Goal: Information Seeking & Learning: Find specific fact

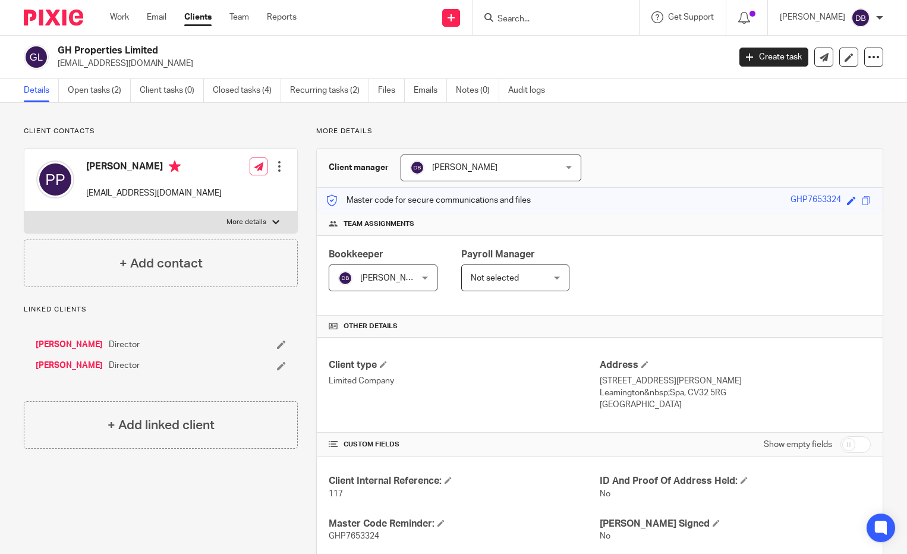
click at [684, 20] on span "Get Support" at bounding box center [691, 17] width 46 height 8
click at [531, 19] on input "Search" at bounding box center [550, 19] width 107 height 11
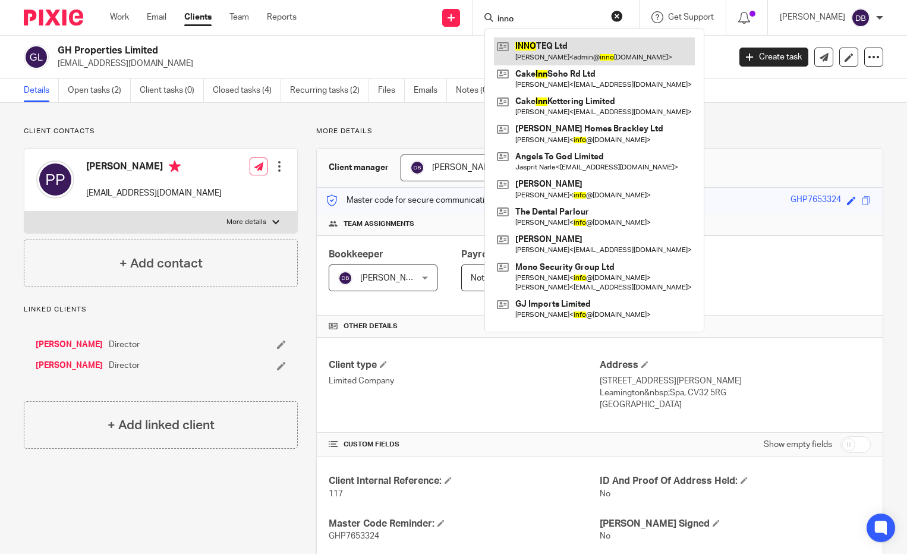
type input "inno"
click at [538, 60] on link at bounding box center [594, 50] width 201 height 27
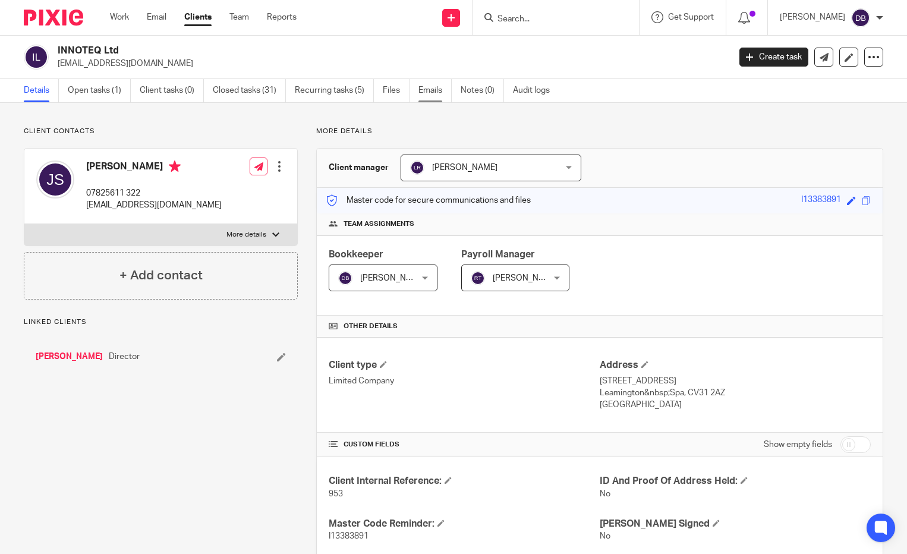
click at [426, 89] on link "Emails" at bounding box center [435, 90] width 33 height 23
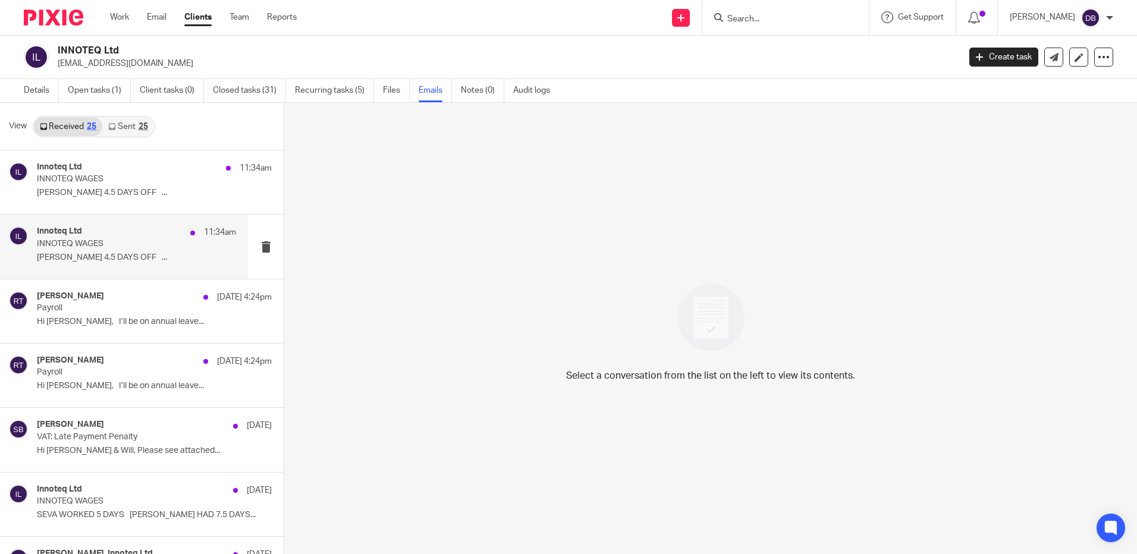
click at [126, 256] on p "[PERSON_NAME] 4.5 DAYS OFF ..." at bounding box center [136, 258] width 199 height 10
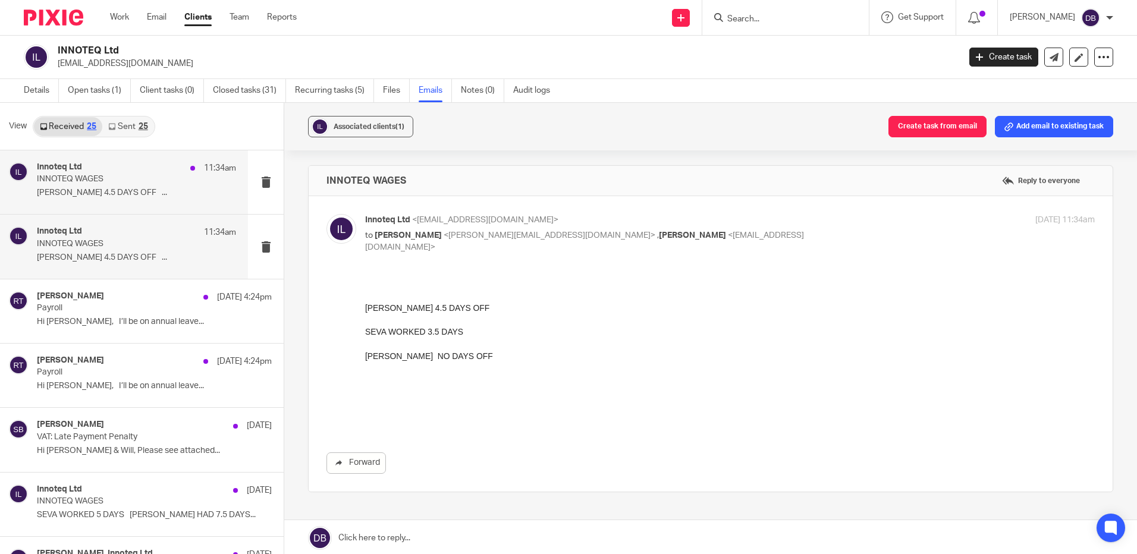
click at [120, 191] on p "[PERSON_NAME] 4.5 DAYS OFF ..." at bounding box center [136, 193] width 199 height 10
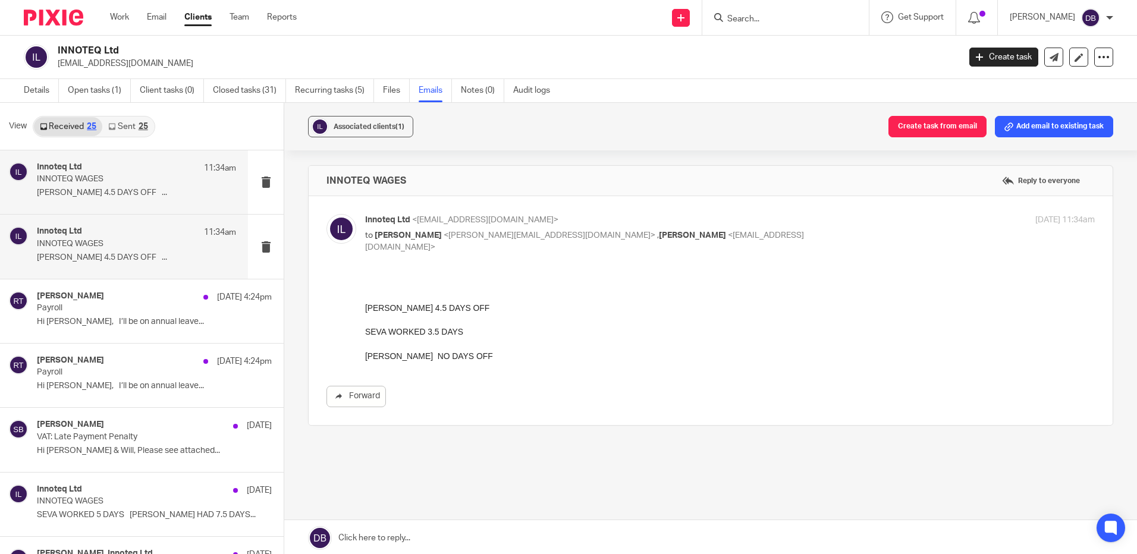
click at [111, 252] on div "Innoteq Ltd 11:34am INNOTEQ WAGES SIMON 4.5 DAYS OFF ..." at bounding box center [136, 247] width 199 height 40
click at [103, 194] on p "[PERSON_NAME] 4.5 DAYS OFF ..." at bounding box center [136, 193] width 199 height 10
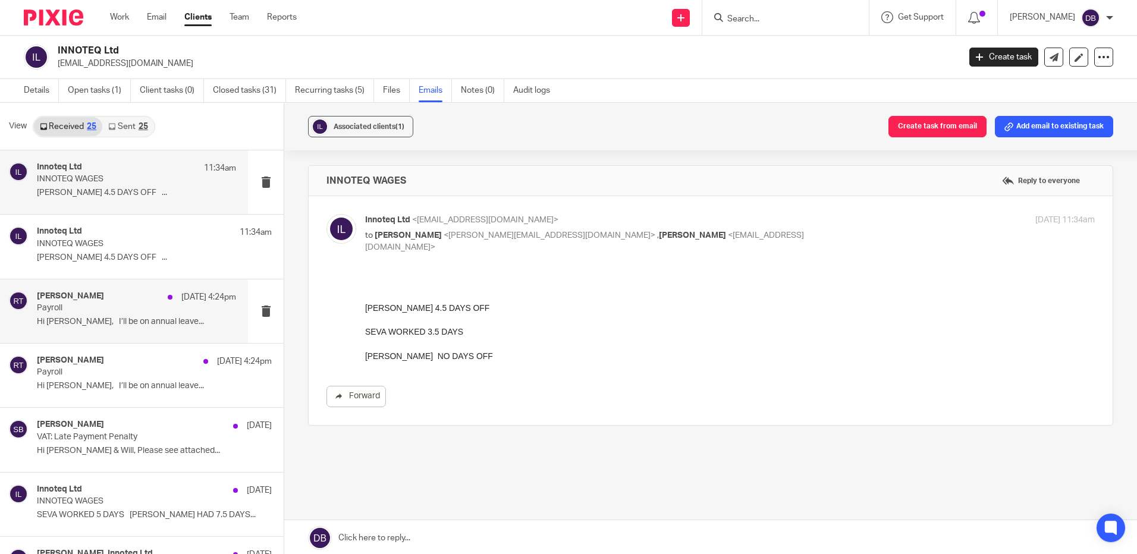
click at [103, 304] on p "Payroll" at bounding box center [116, 308] width 159 height 10
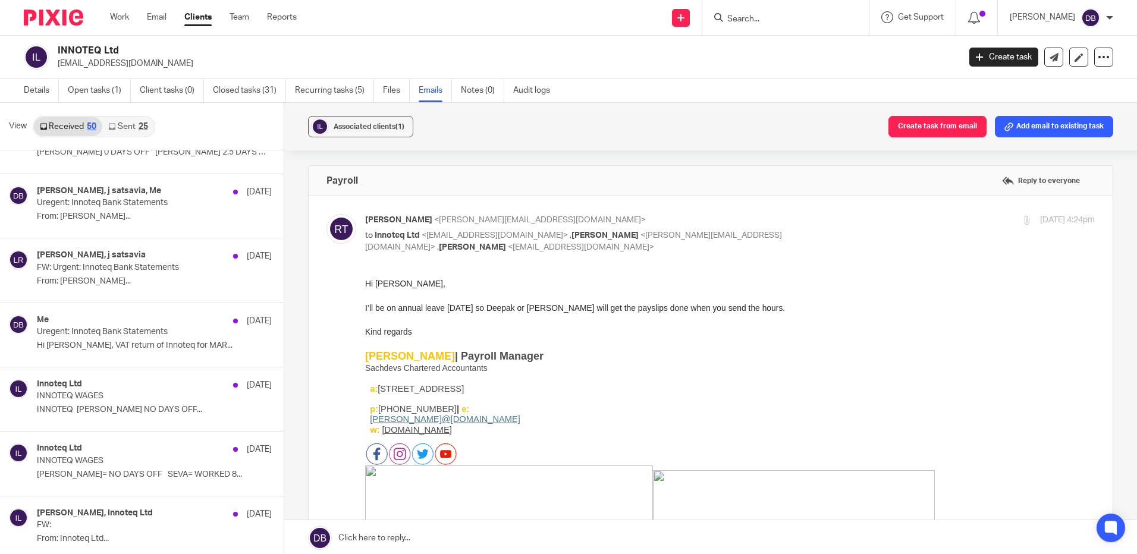
scroll to position [476, 0]
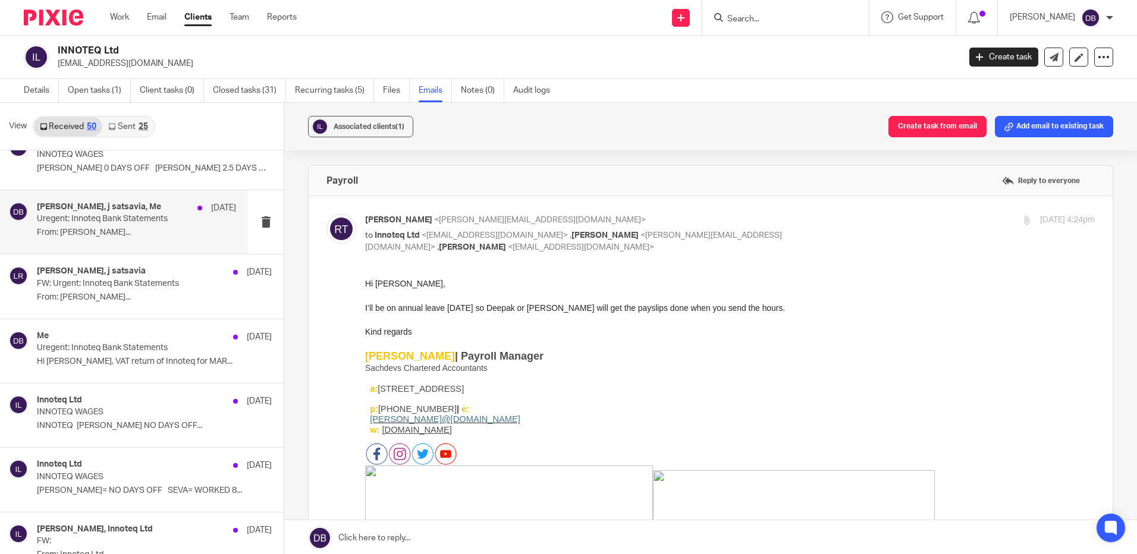
click at [131, 231] on p "From: [PERSON_NAME]..." at bounding box center [136, 233] width 199 height 10
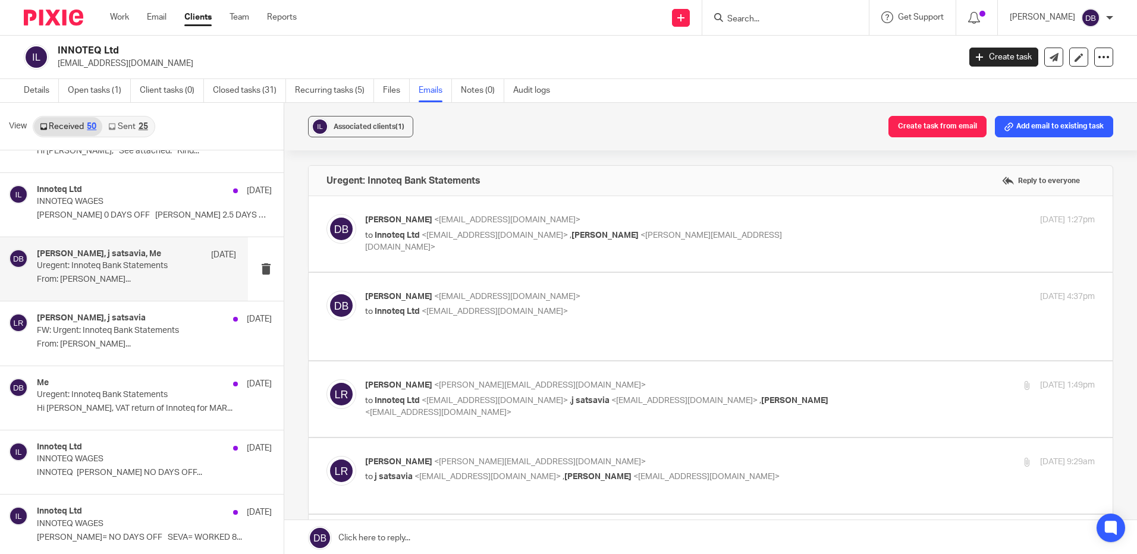
scroll to position [357, 0]
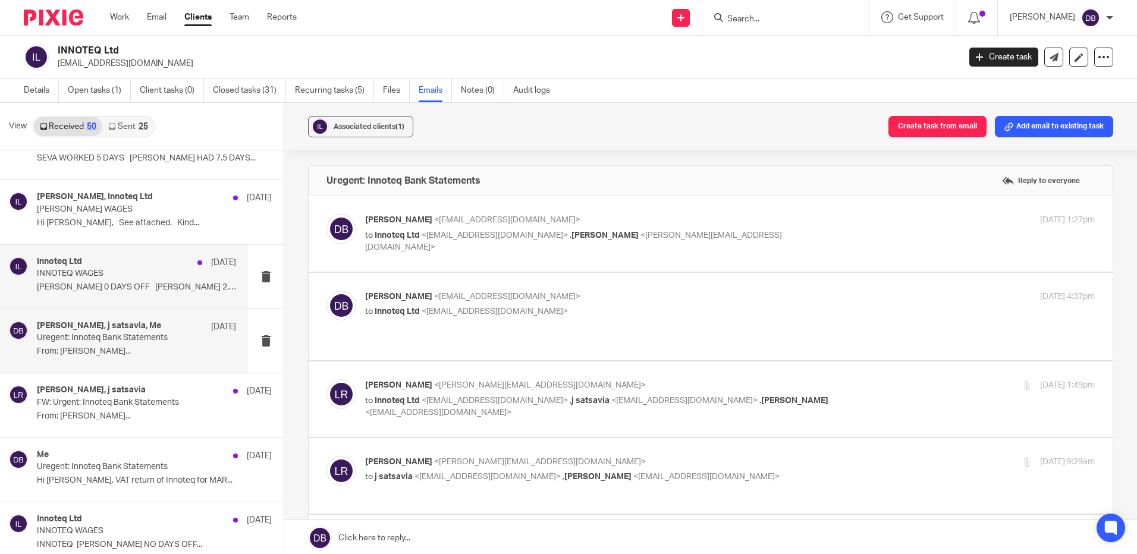
click at [119, 287] on p "[PERSON_NAME] 0 DAYS OFF [PERSON_NAME] 2.5 DAYS OFF ..." at bounding box center [136, 287] width 199 height 10
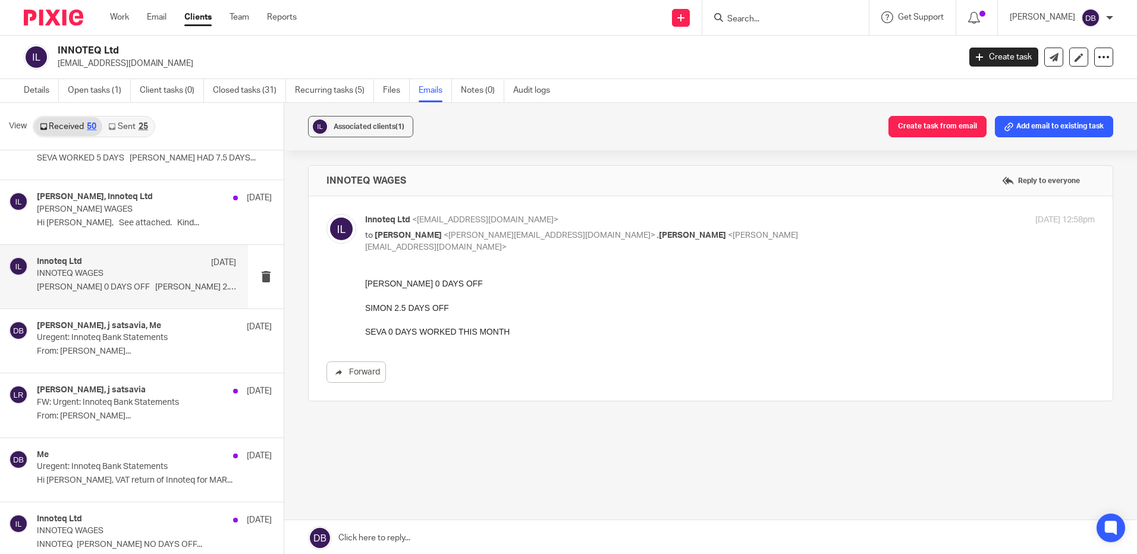
scroll to position [0, 0]
drag, startPoint x: 366, startPoint y: 309, endPoint x: 450, endPoint y: 310, distance: 83.9
click at [450, 310] on p "SIMON 2.5 DAYS OFF" at bounding box center [730, 308] width 730 height 12
click at [125, 226] on p "Hi [PERSON_NAME], See attached. Kind..." at bounding box center [136, 223] width 199 height 10
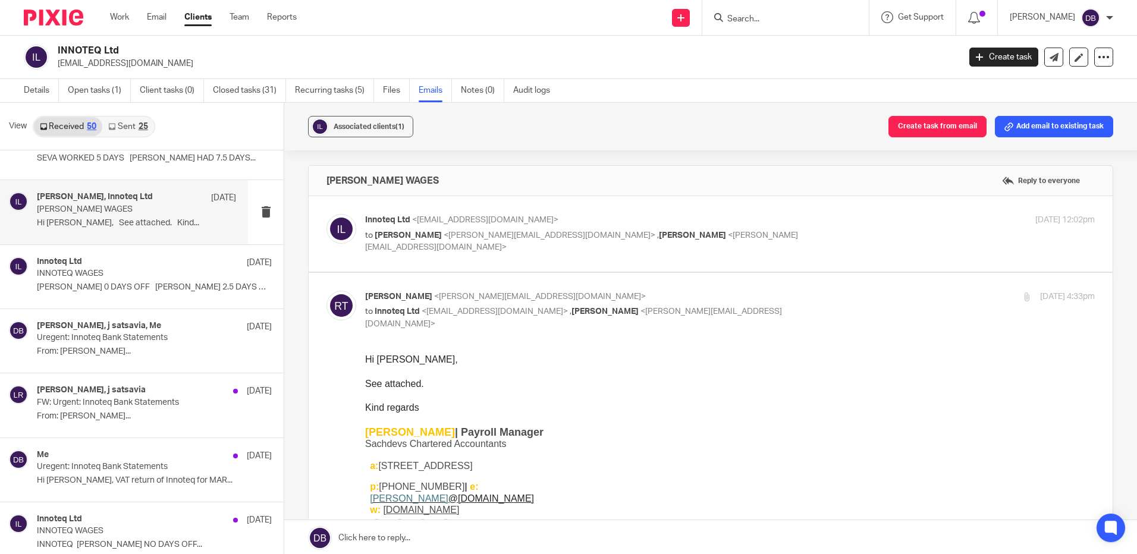
click at [495, 242] on div "Innoteq Ltd <[EMAIL_ADDRESS][DOMAIN_NAME]> to [PERSON_NAME] <[PERSON_NAME][EMAI…" at bounding box center [730, 234] width 730 height 40
checkbox input "true"
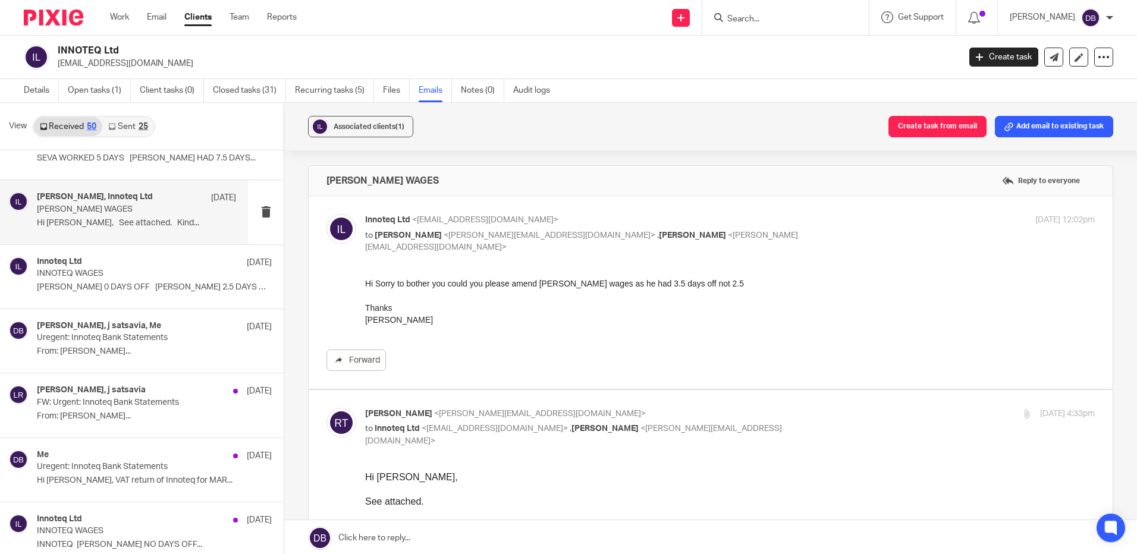
click at [525, 284] on p "Hi Sorry to bother you could you please amend [PERSON_NAME] wages as he had 3.5…" at bounding box center [730, 283] width 730 height 12
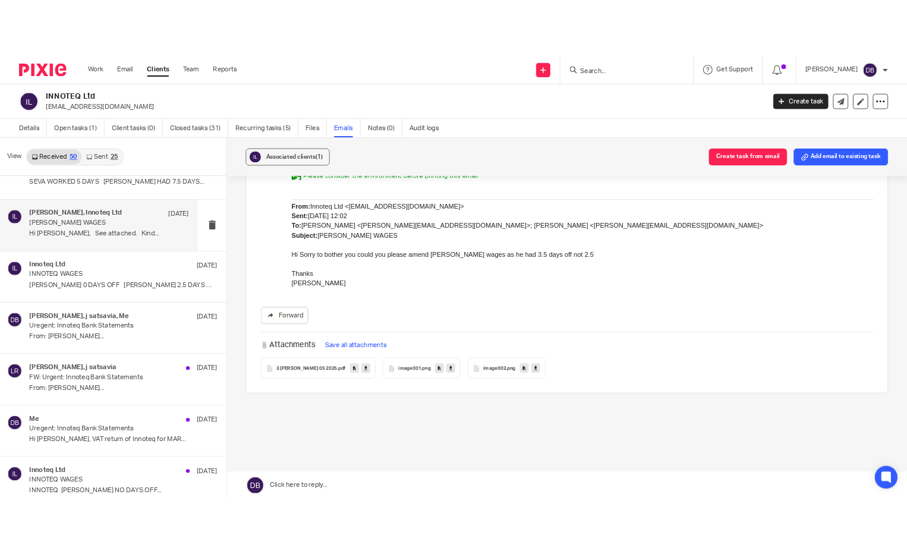
scroll to position [654, 0]
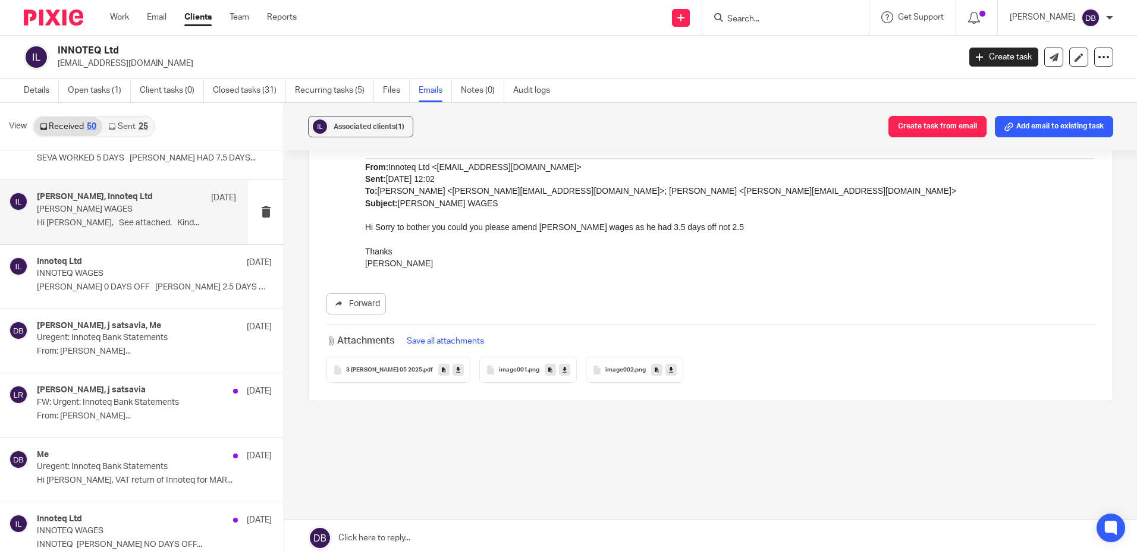
click at [413, 367] on span "3 [PERSON_NAME] 05 2025" at bounding box center [384, 370] width 76 height 7
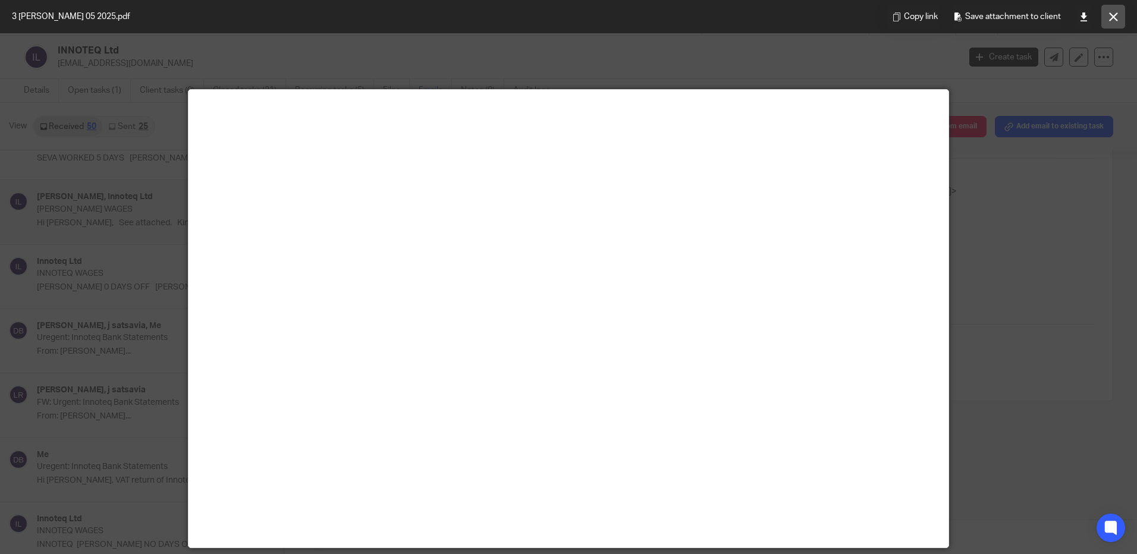
click at [907, 20] on button at bounding box center [1113, 17] width 24 height 24
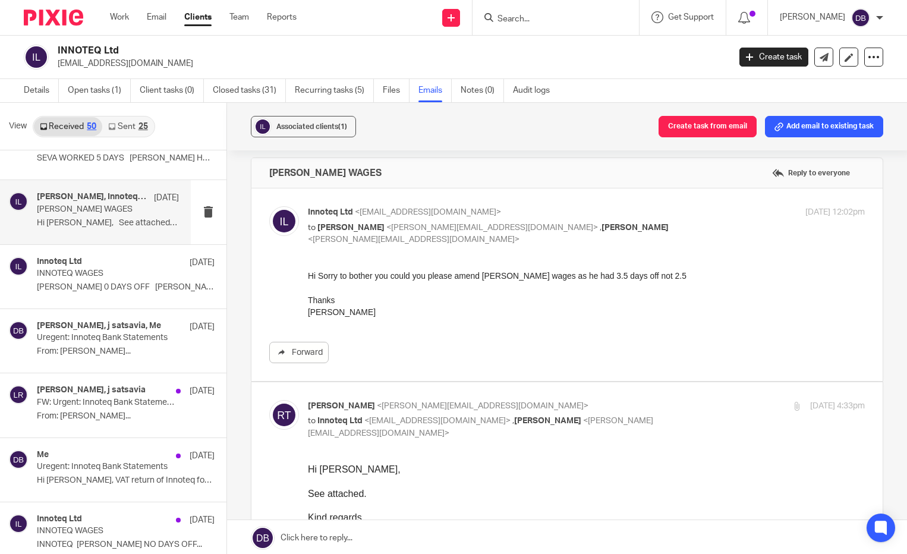
scroll to position [0, 0]
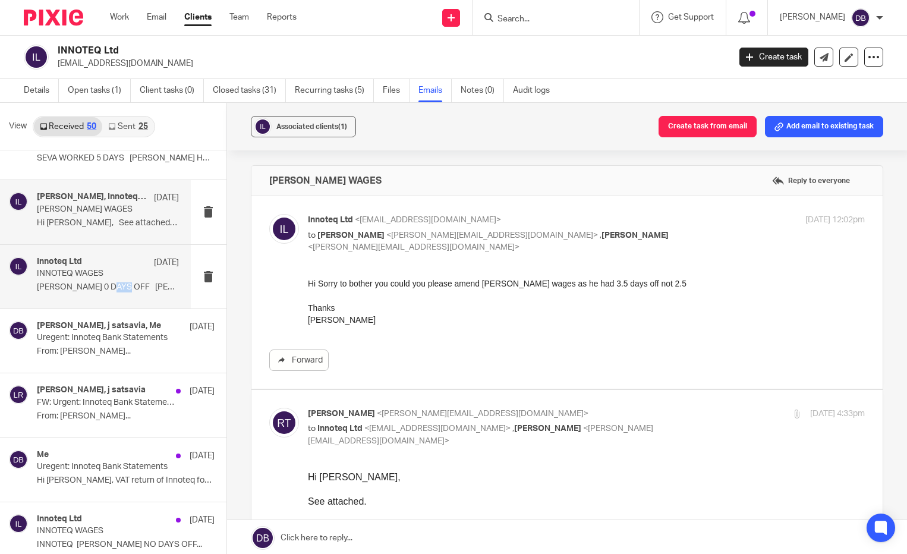
click at [114, 293] on div "Innoteq Ltd [DATE] INNOTEQ [PERSON_NAME] 0 DAYS OFF [PERSON_NAME] 2.5 DAYS OFF …" at bounding box center [108, 277] width 142 height 40
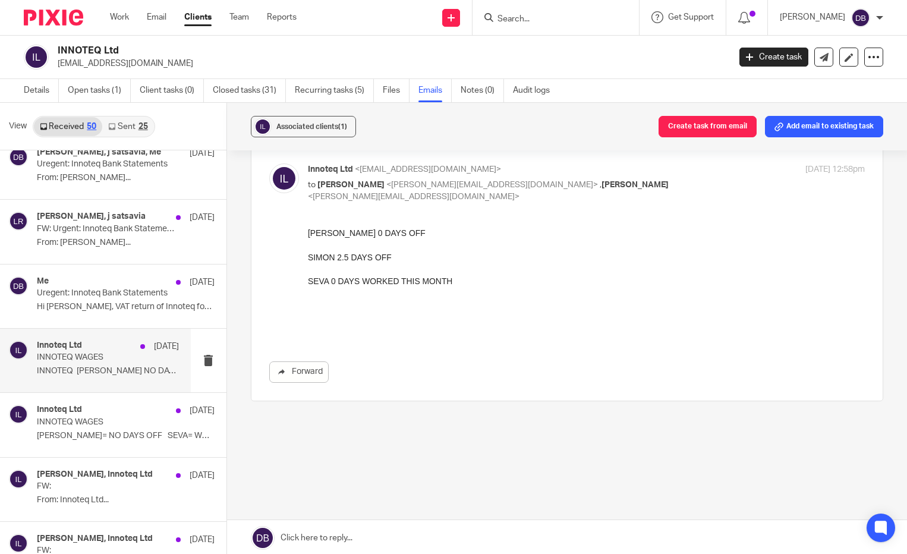
scroll to position [535, 0]
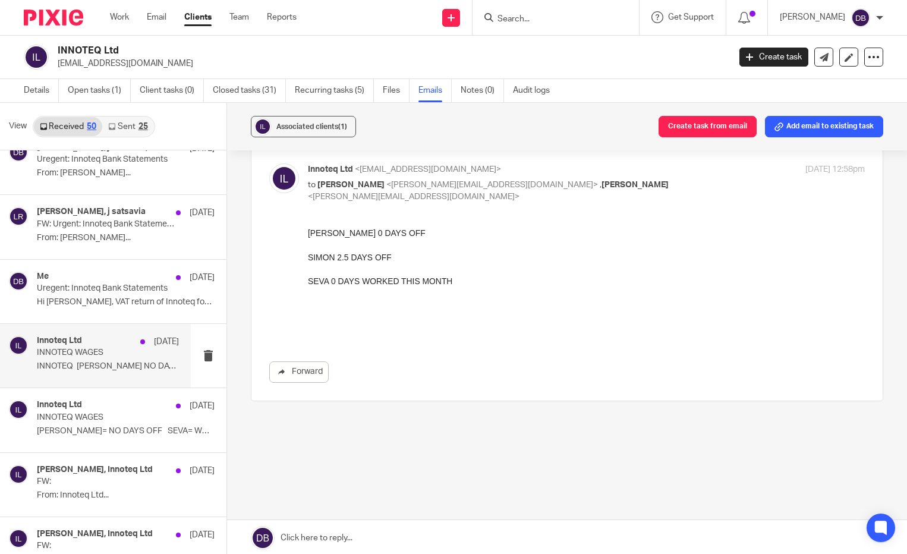
click at [93, 370] on p "INNOTEQ [PERSON_NAME] NO DAYS OFF..." at bounding box center [108, 367] width 142 height 10
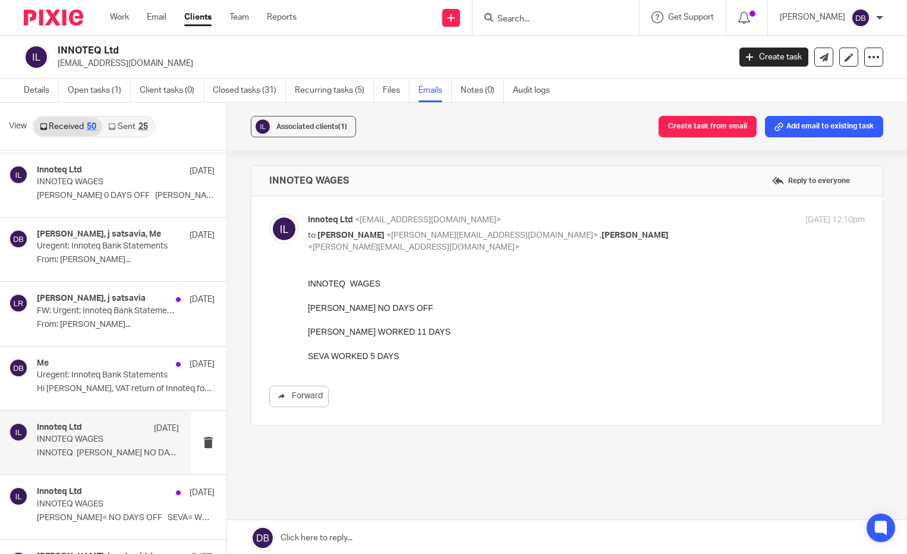
scroll to position [416, 0]
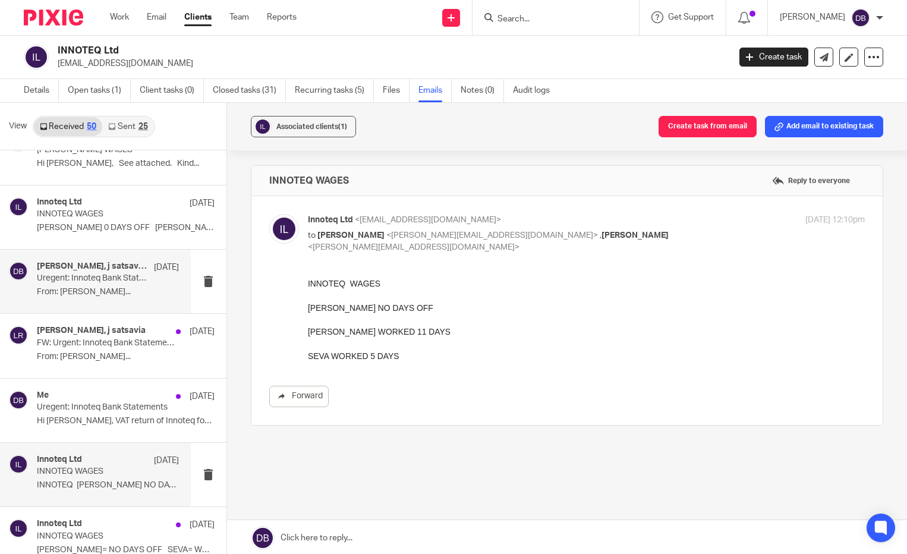
click at [90, 263] on h4 "[PERSON_NAME], j satsavia, Me" at bounding box center [92, 267] width 111 height 10
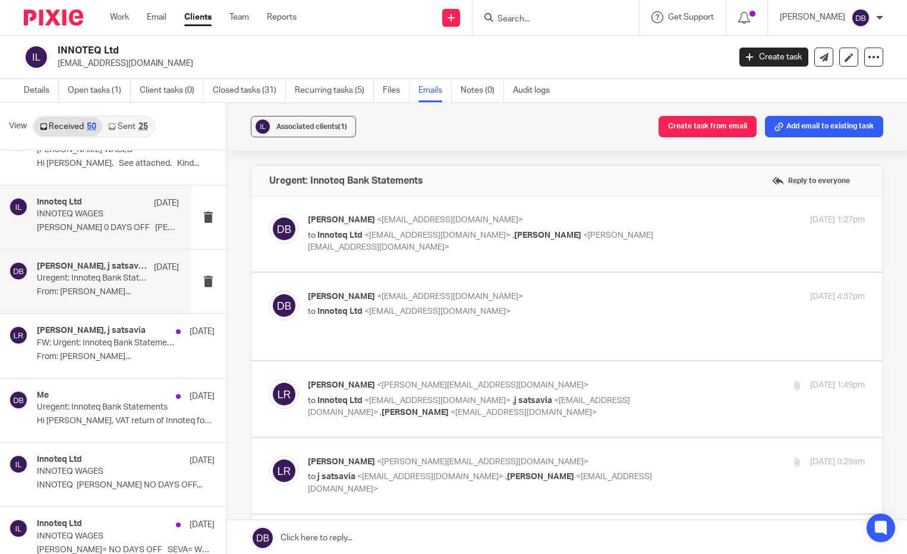
scroll to position [0, 0]
click at [425, 256] on label at bounding box center [568, 234] width 632 height 76
click at [269, 214] on input "checkbox" at bounding box center [269, 213] width 1 height 1
checkbox input "true"
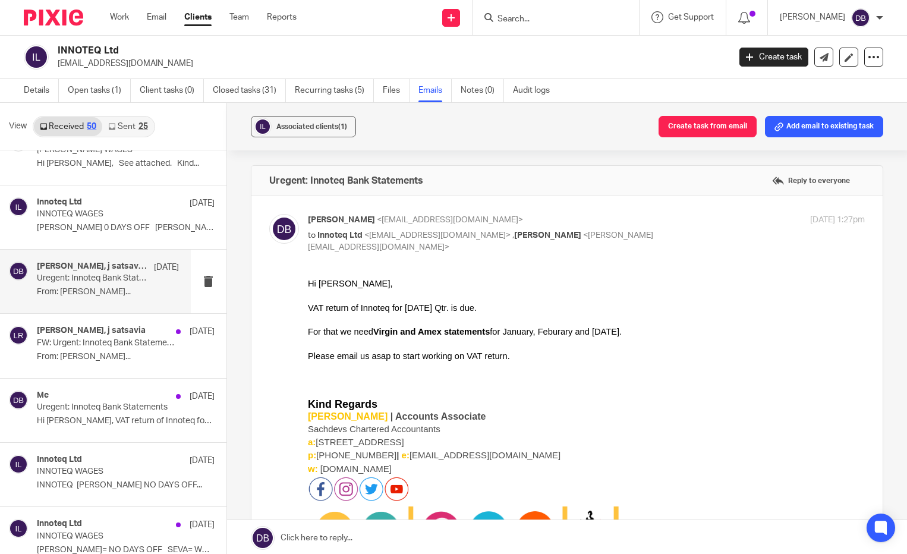
scroll to position [357, 0]
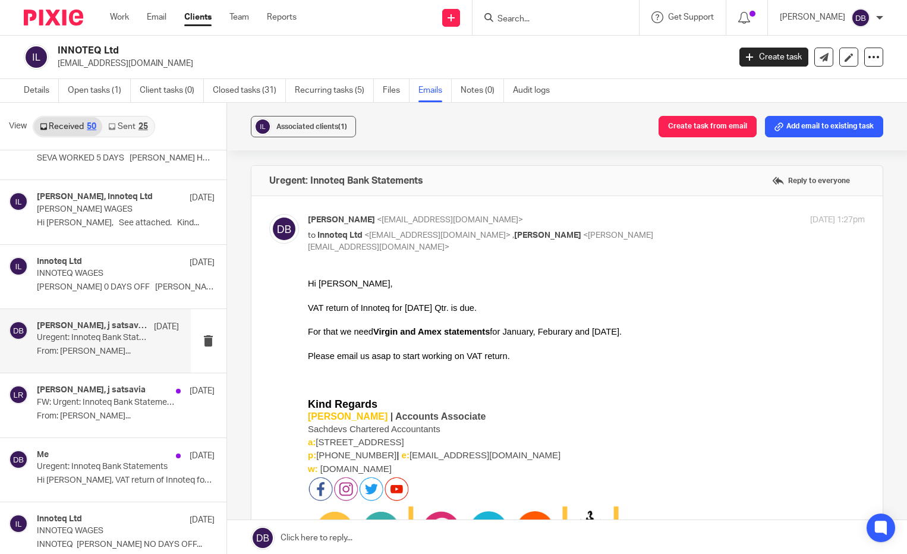
click at [109, 263] on div "Innoteq Ltd 30 May" at bounding box center [126, 263] width 178 height 12
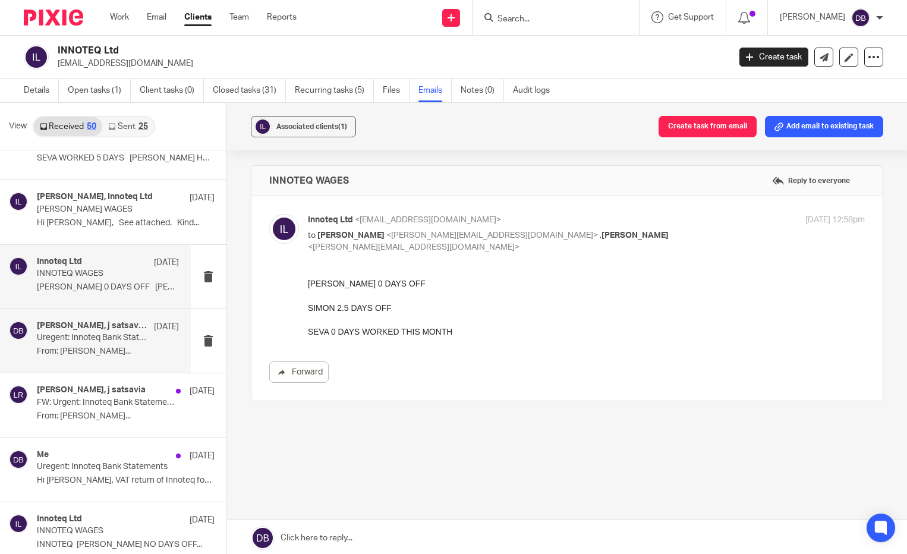
scroll to position [297, 0]
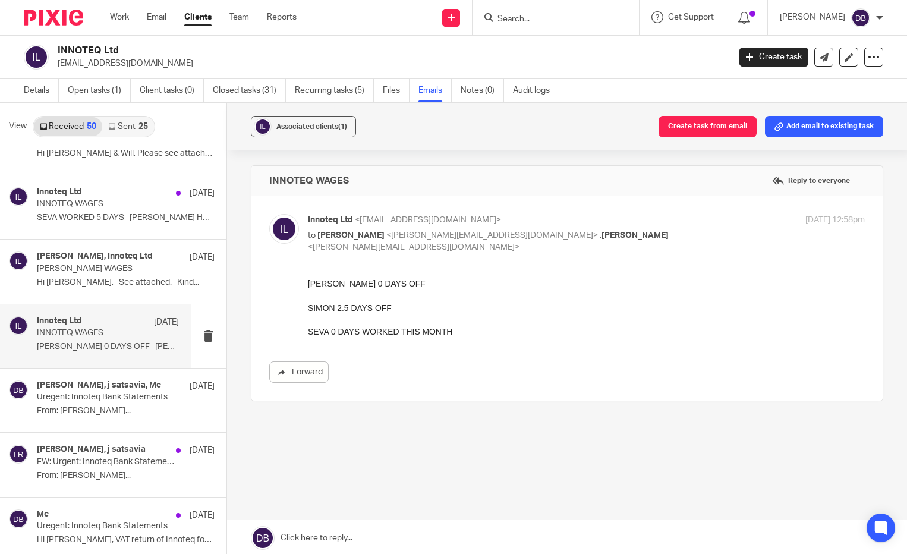
click at [134, 134] on link "Sent 25" at bounding box center [127, 126] width 51 height 19
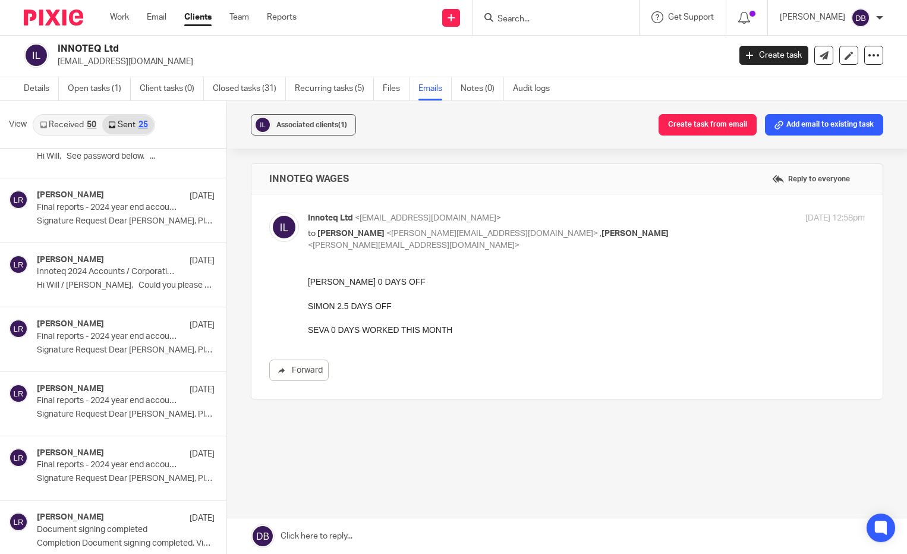
scroll to position [1244, 0]
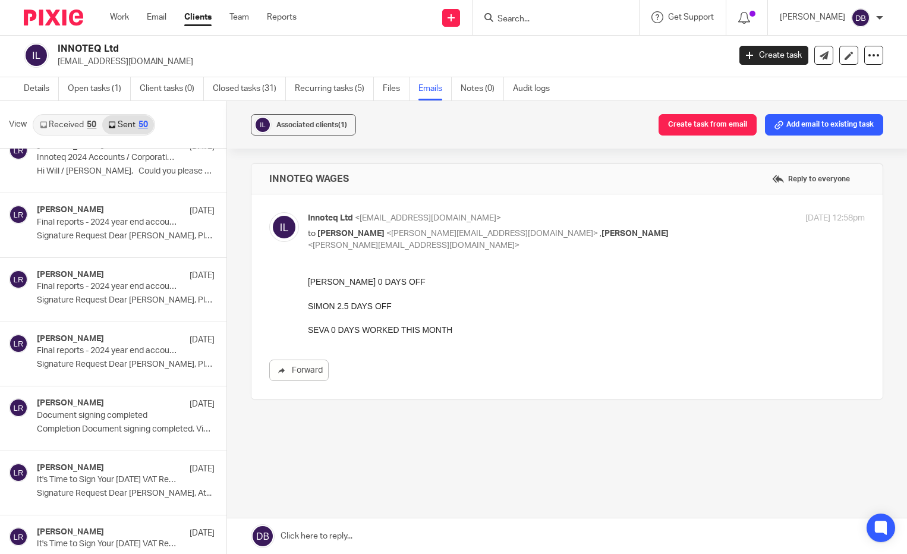
click at [67, 117] on link "Received 50" at bounding box center [68, 124] width 68 height 19
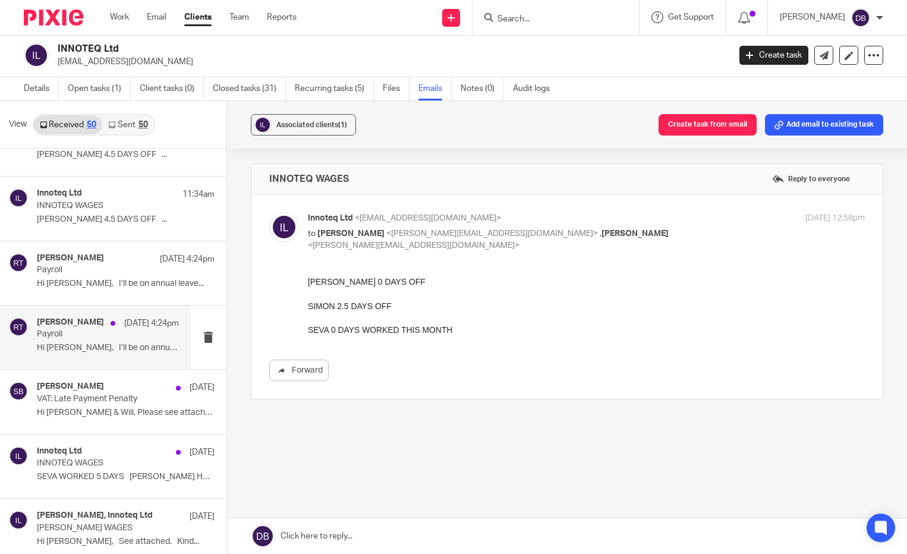
scroll to position [119, 0]
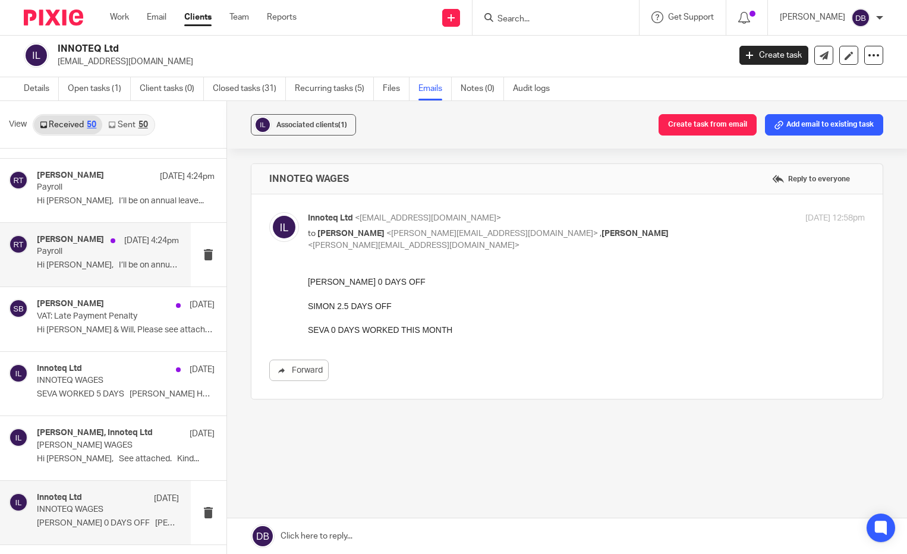
click at [90, 266] on p "Hi Stacey, I’ll be on annual leave..." at bounding box center [108, 265] width 142 height 10
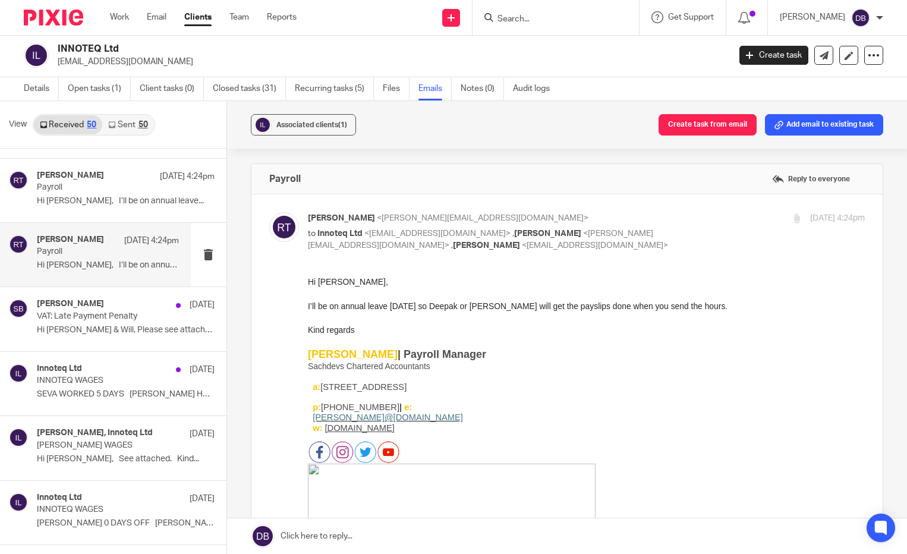
scroll to position [0, 0]
click at [62, 338] on div "Samual Broad 23 Sep VAT: Late Payment Penalty Hi Jas & Will, Please see attache…" at bounding box center [108, 319] width 142 height 40
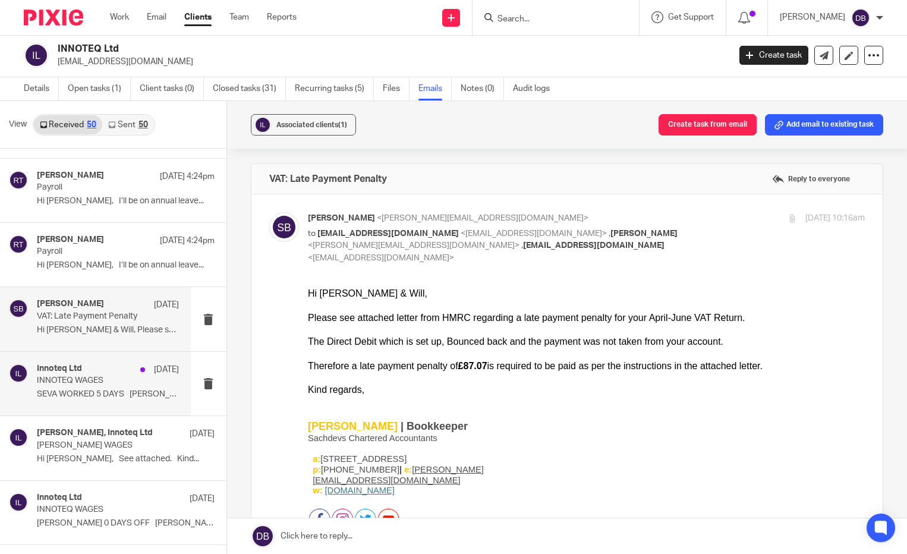
click at [73, 372] on h4 "Innoteq Ltd" at bounding box center [59, 369] width 45 height 10
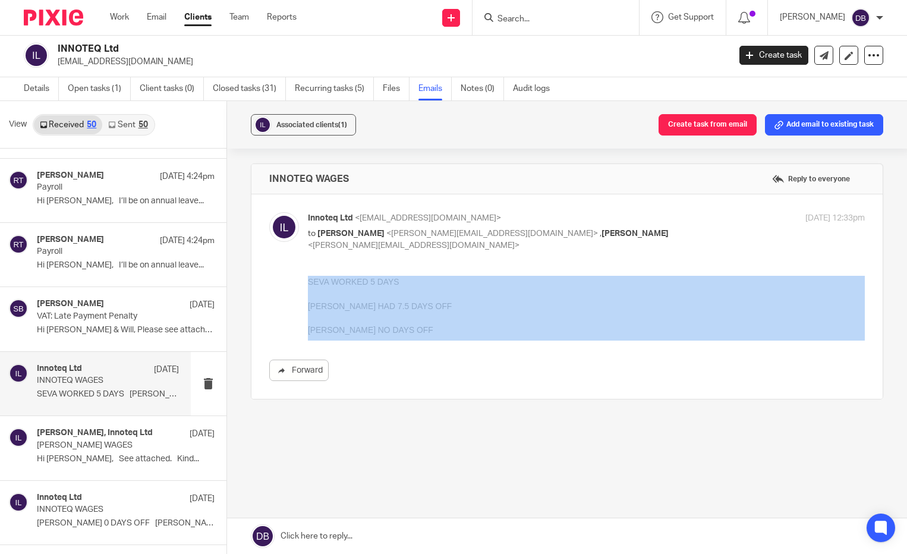
drag, startPoint x: 401, startPoint y: 327, endPoint x: 299, endPoint y: 280, distance: 113.1
click at [299, 280] on div "Forward" at bounding box center [567, 328] width 596 height 105
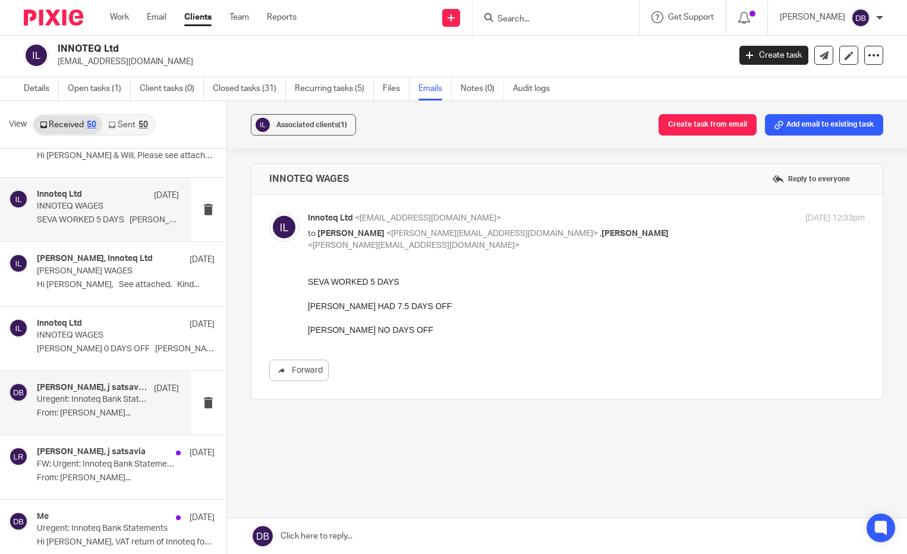
scroll to position [297, 0]
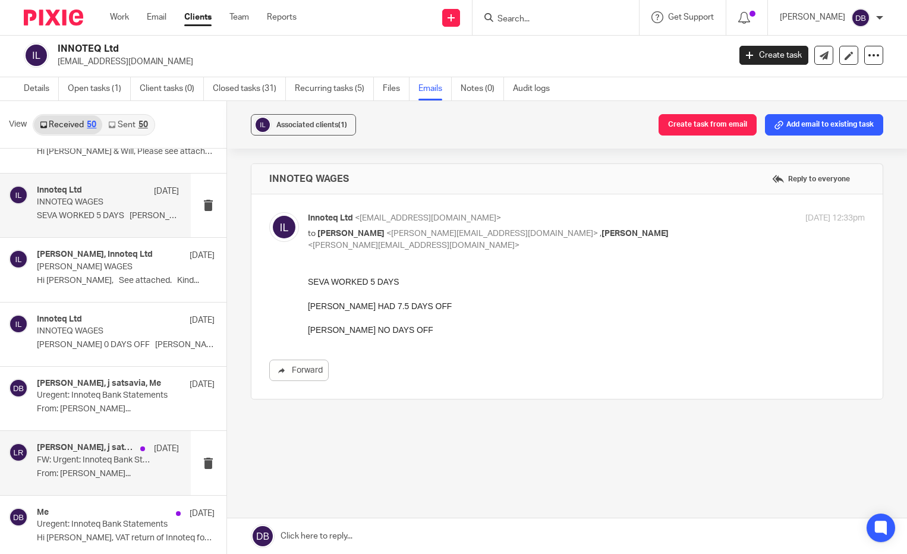
click at [120, 453] on h4 "Luke Racovita, j satsavia" at bounding box center [86, 448] width 98 height 10
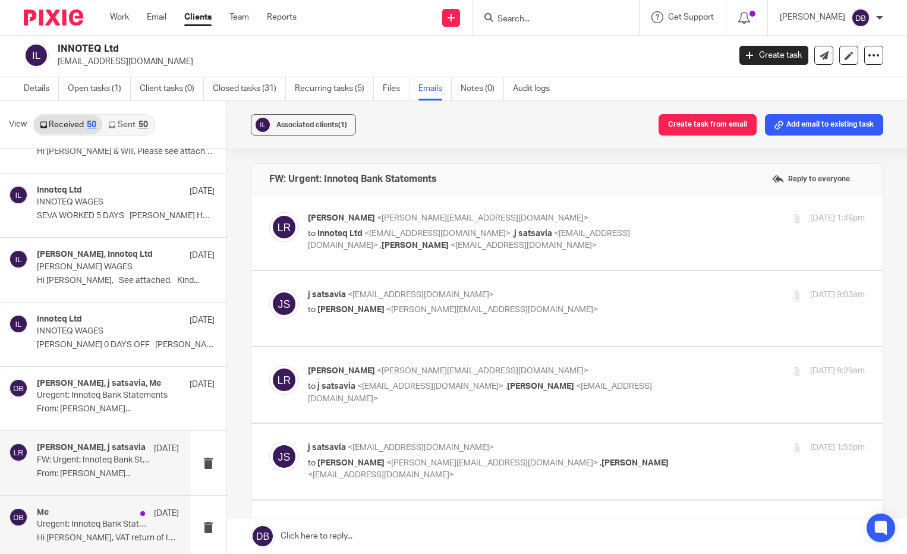
scroll to position [0, 0]
click at [92, 514] on div "Me 25 Apr" at bounding box center [108, 514] width 142 height 12
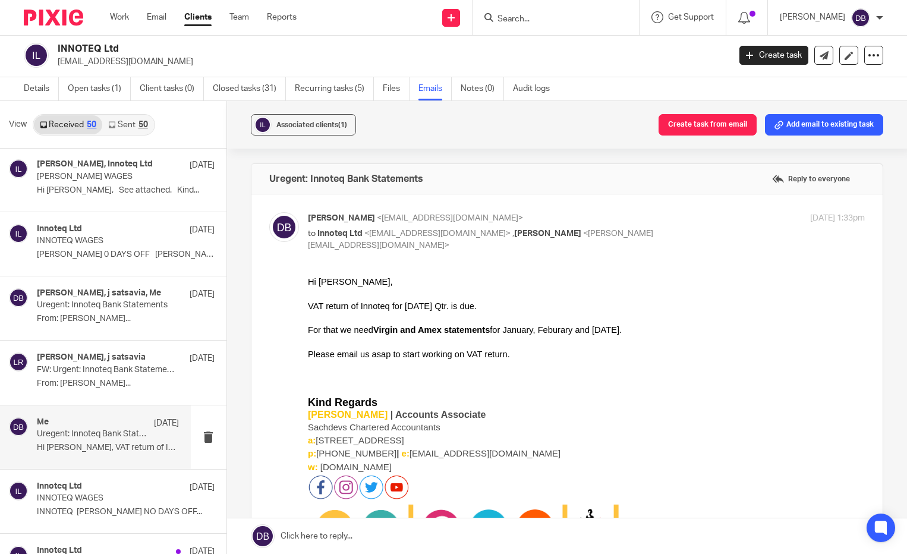
scroll to position [535, 0]
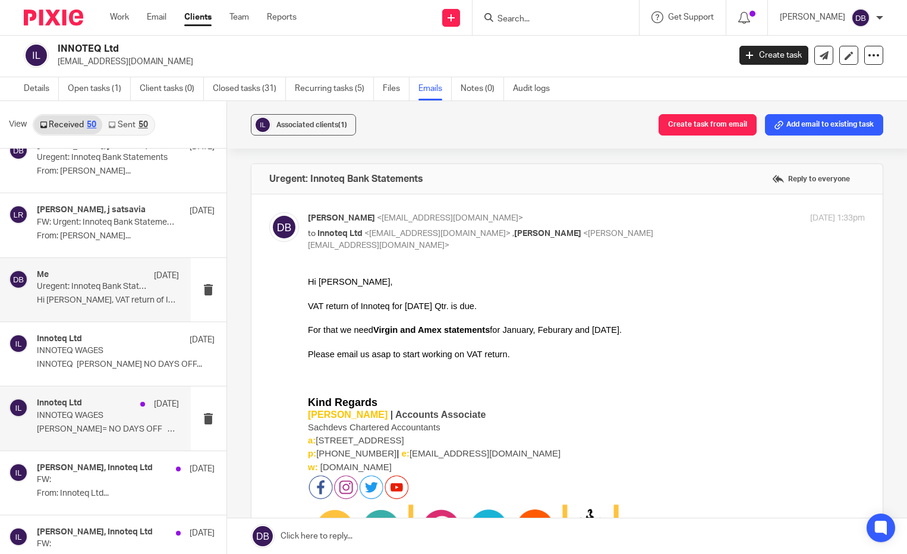
click at [127, 420] on p "INNOTEQ WAGES" at bounding box center [94, 416] width 114 height 10
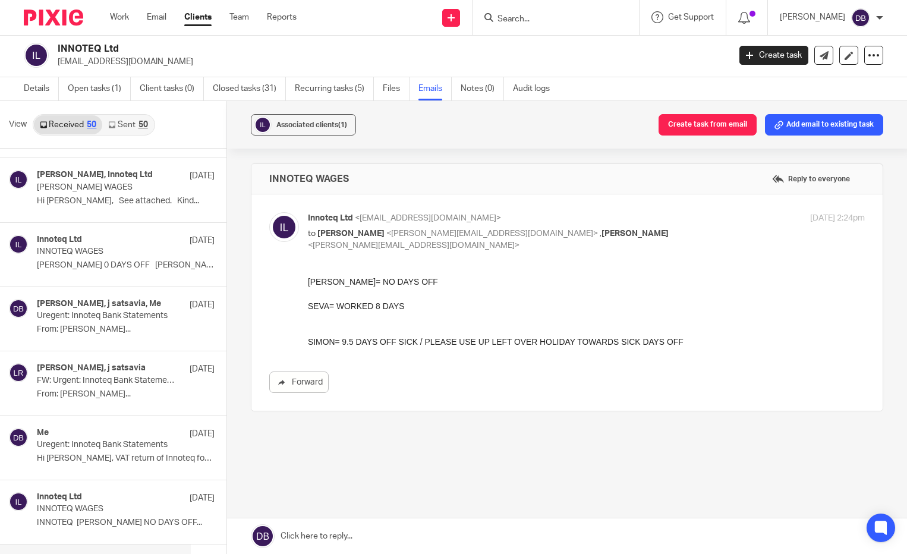
scroll to position [357, 0]
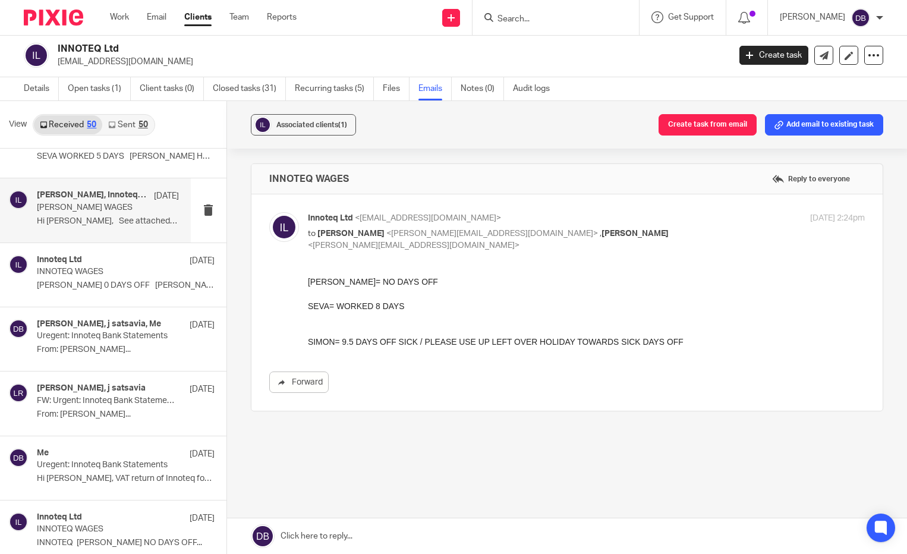
click at [120, 227] on div "Ryan Tumber, Innoteq Ltd 3 Jun SIMON HALFORD WAGES Hi Stacey, See attached. Kin…" at bounding box center [108, 210] width 142 height 40
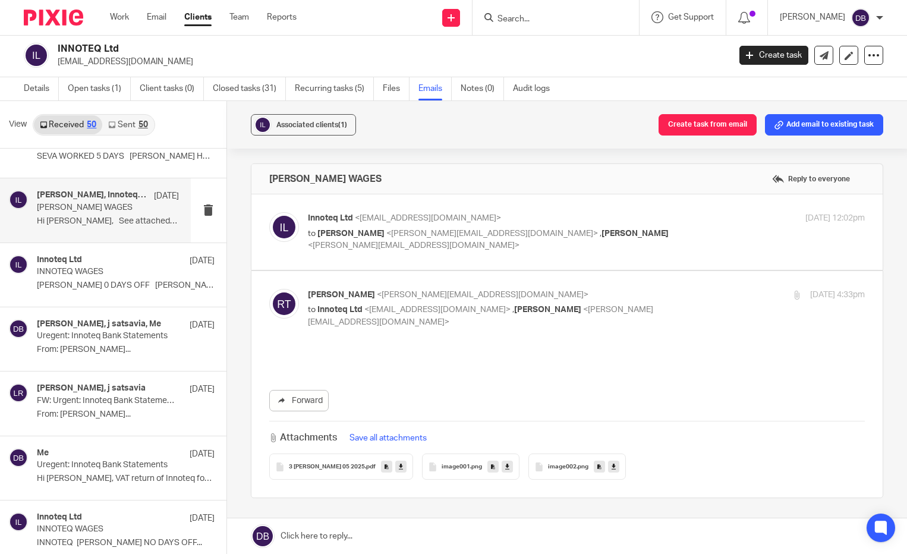
scroll to position [0, 0]
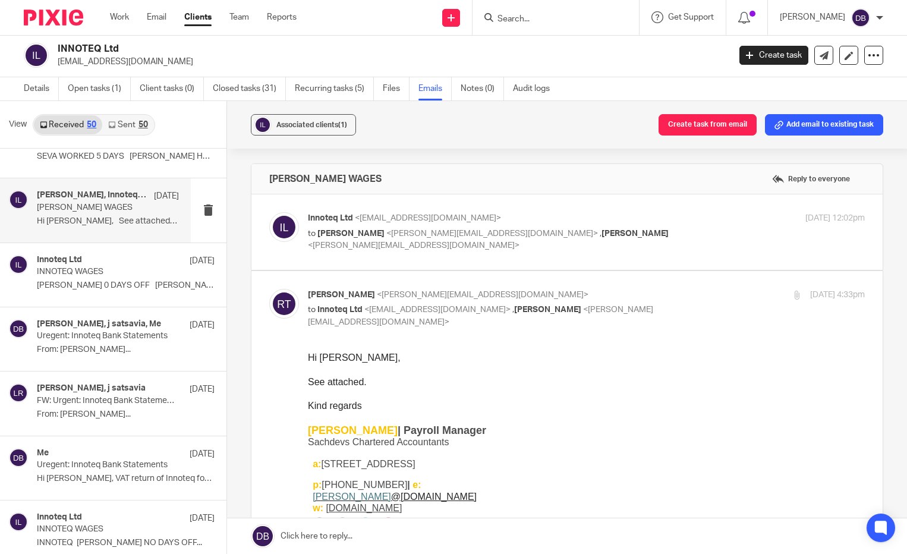
click at [334, 356] on span "Hi Stacey," at bounding box center [353, 358] width 93 height 10
copy span "Stacey"
drag, startPoint x: 365, startPoint y: 383, endPoint x: 299, endPoint y: 378, distance: 66.2
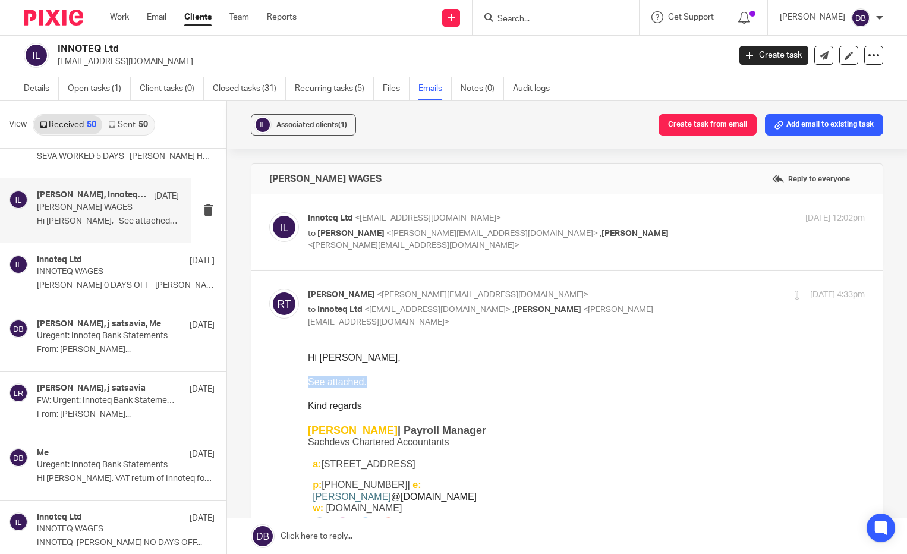
copy span "See attached."
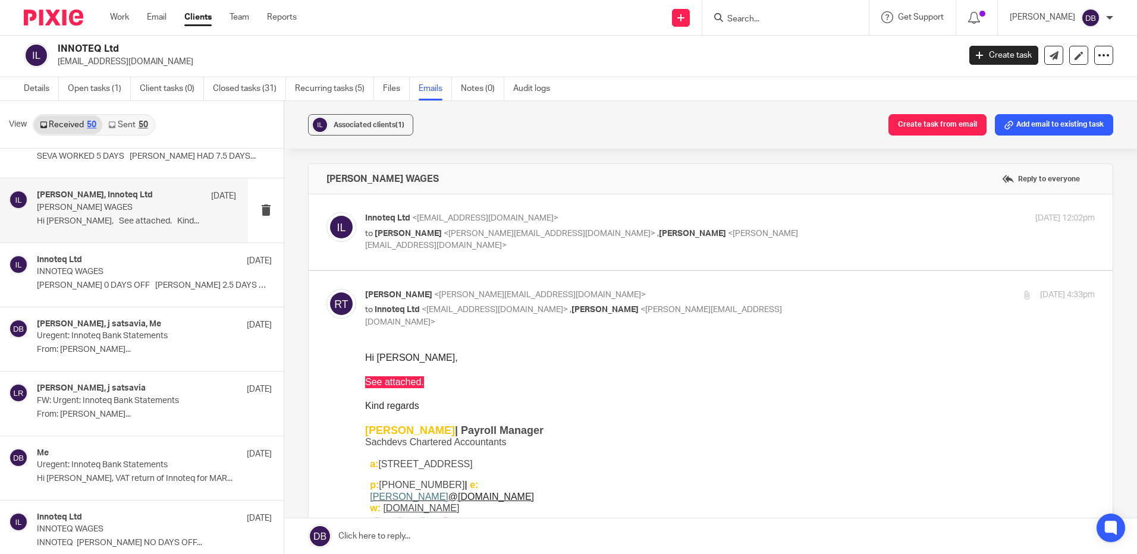
click at [876, 59] on p "admin@innoteq.uk" at bounding box center [505, 62] width 894 height 12
